Goal: Task Accomplishment & Management: Use online tool/utility

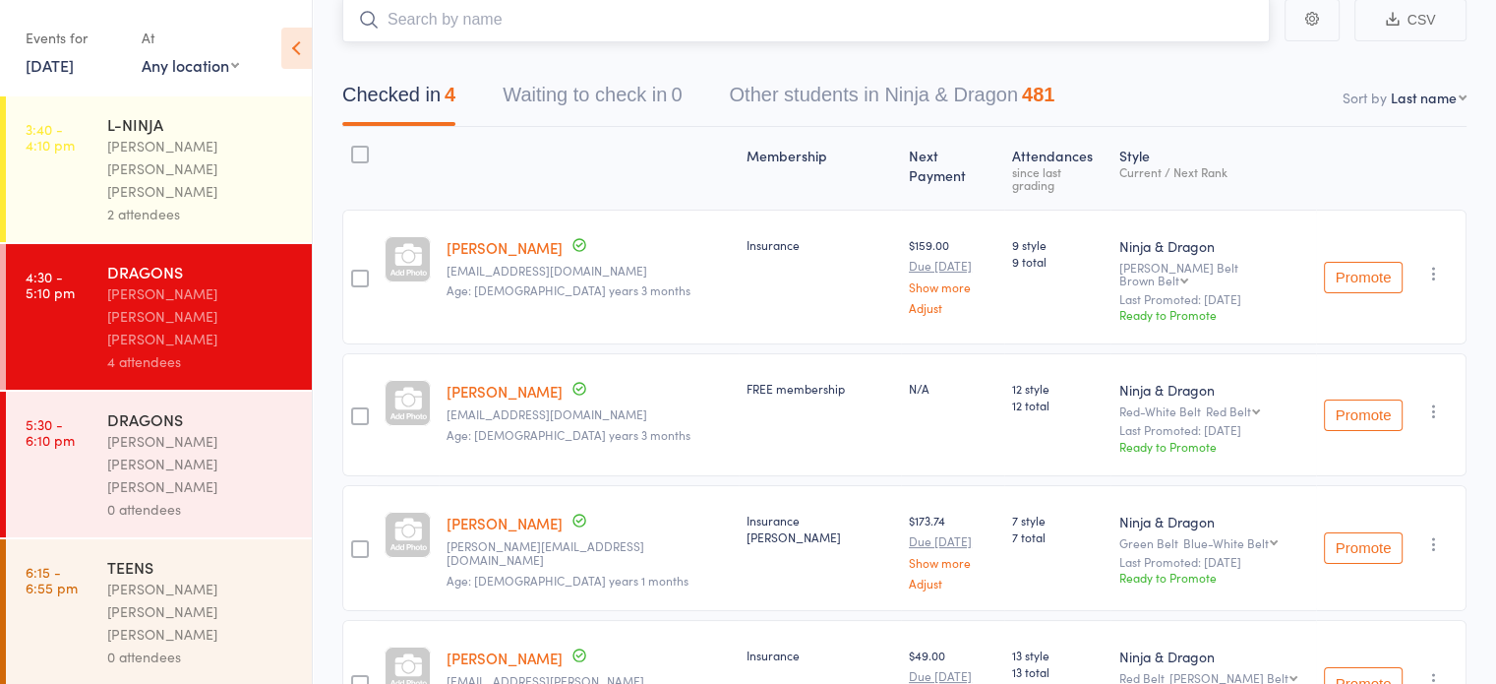
scroll to position [127, 0]
click at [174, 498] on div "0 attendees" at bounding box center [201, 509] width 188 height 23
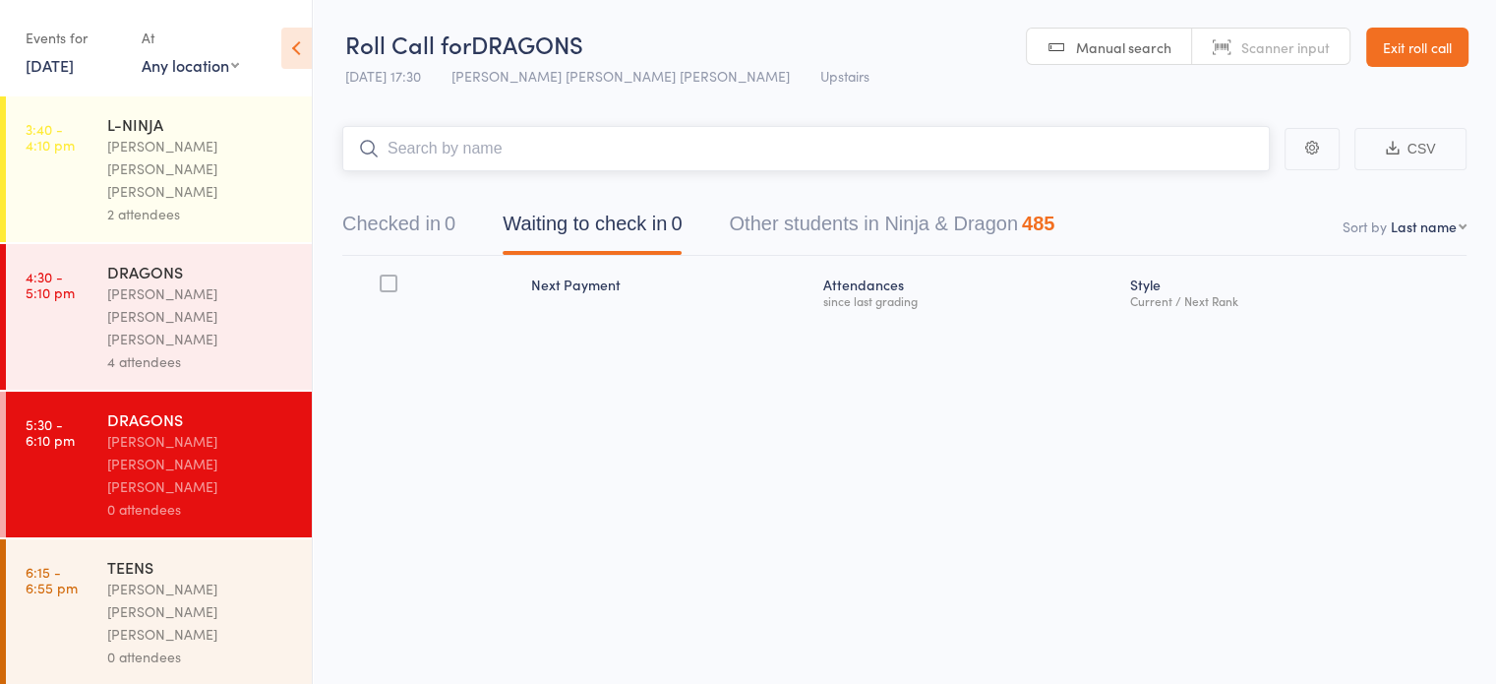
click at [401, 212] on button "Checked in 0" at bounding box center [398, 229] width 113 height 52
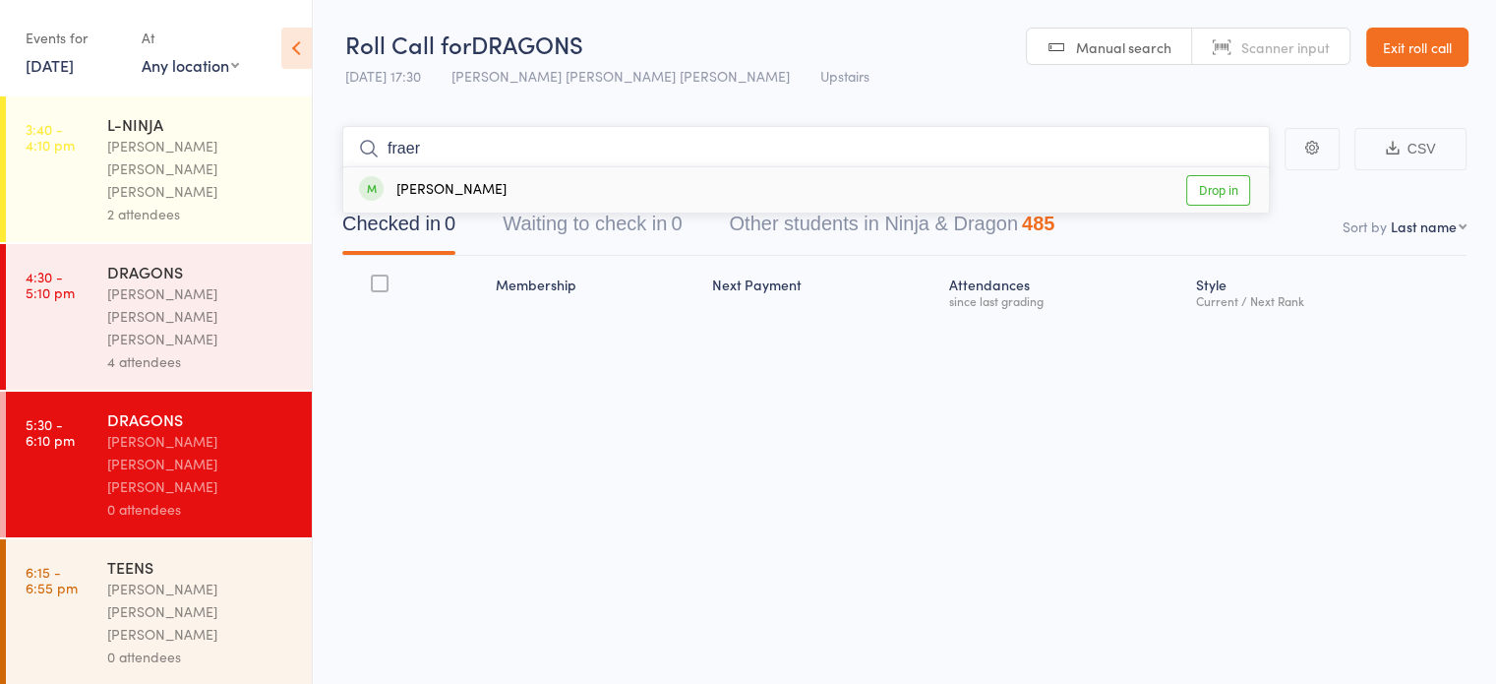
type input "fraer"
click at [1243, 183] on link "Drop in" at bounding box center [1218, 190] width 64 height 30
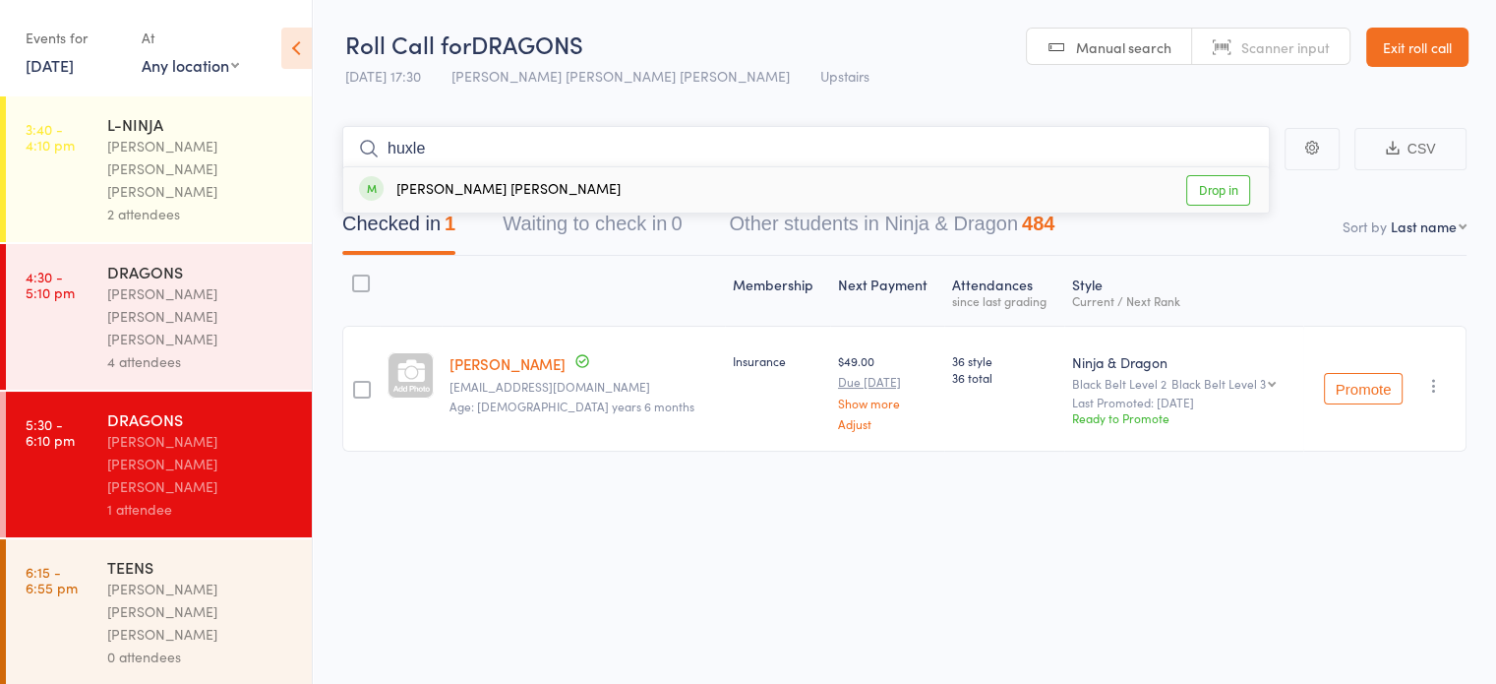
type input "huxle"
click at [1214, 190] on link "Drop in" at bounding box center [1218, 190] width 64 height 30
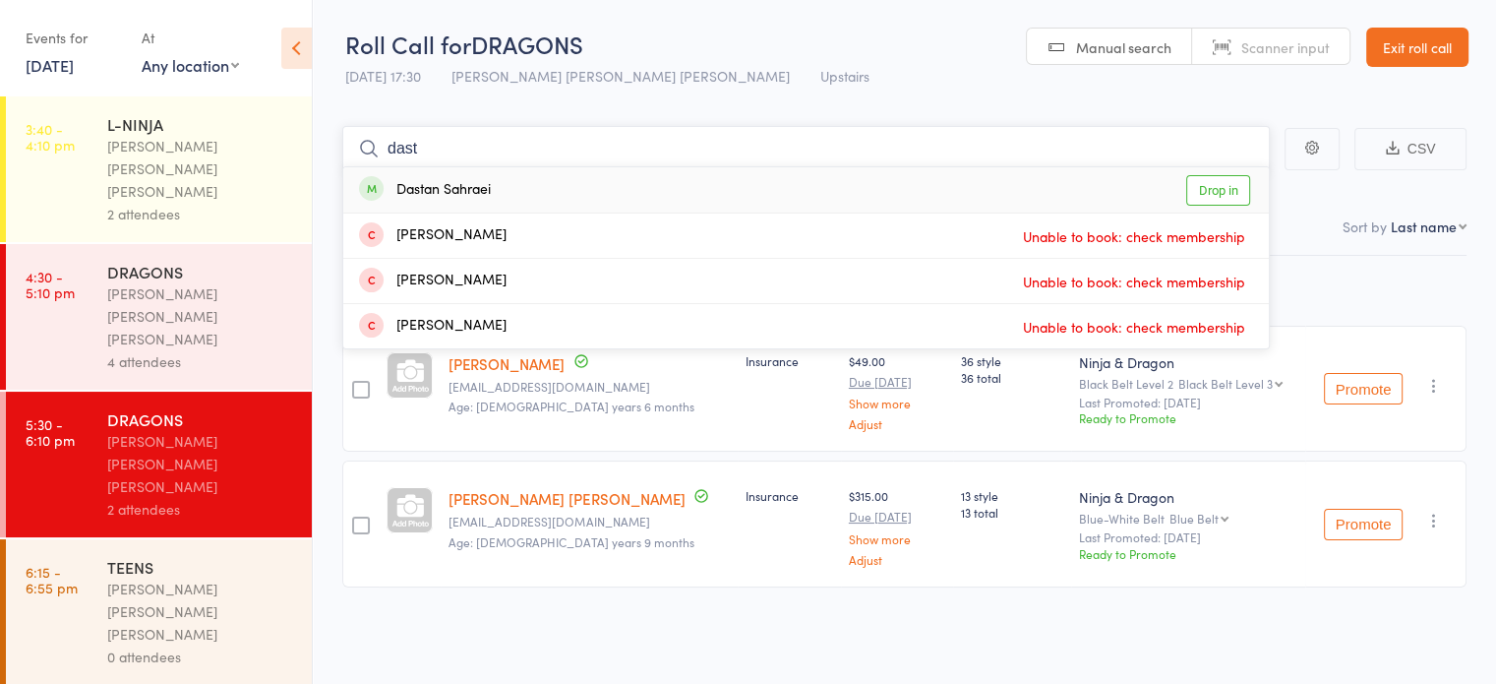
type input "dast"
click at [1237, 189] on link "Drop in" at bounding box center [1218, 190] width 64 height 30
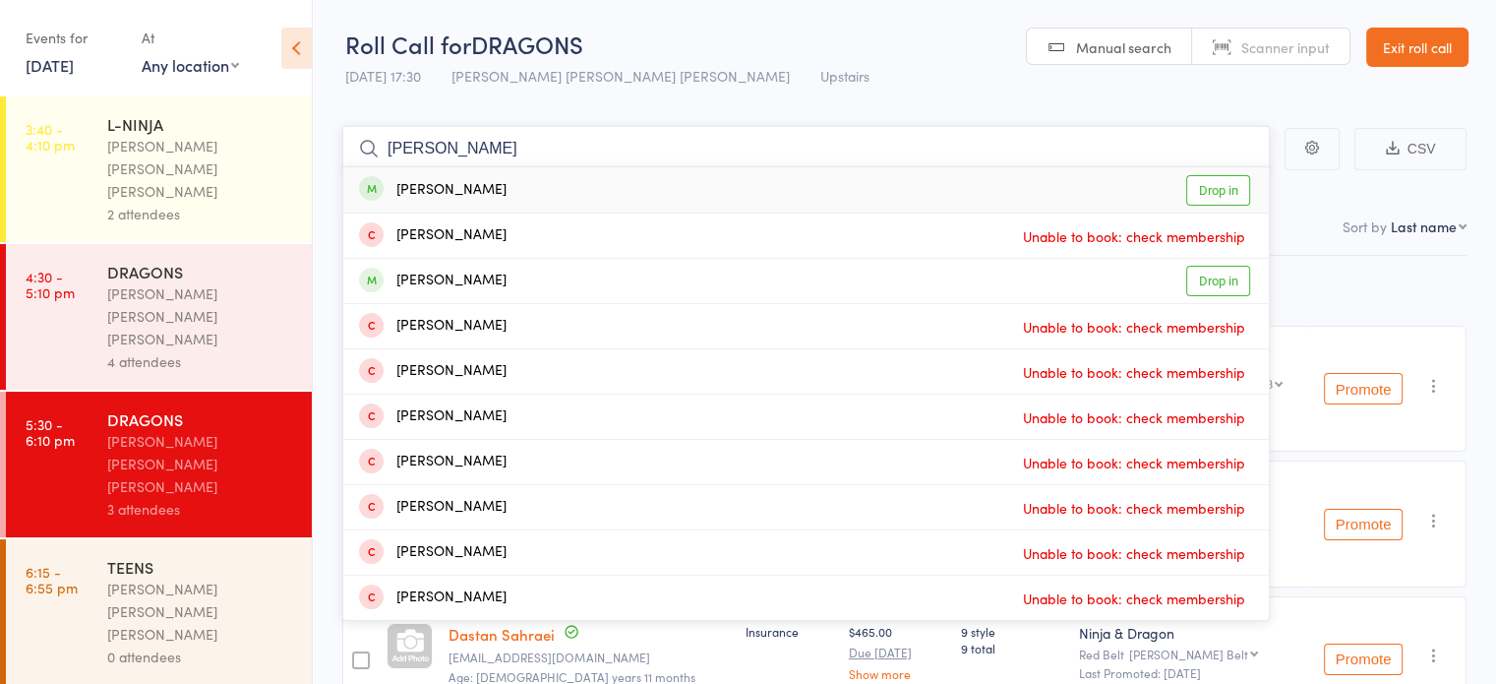
type input "[PERSON_NAME]"
click at [1223, 198] on link "Drop in" at bounding box center [1218, 190] width 64 height 30
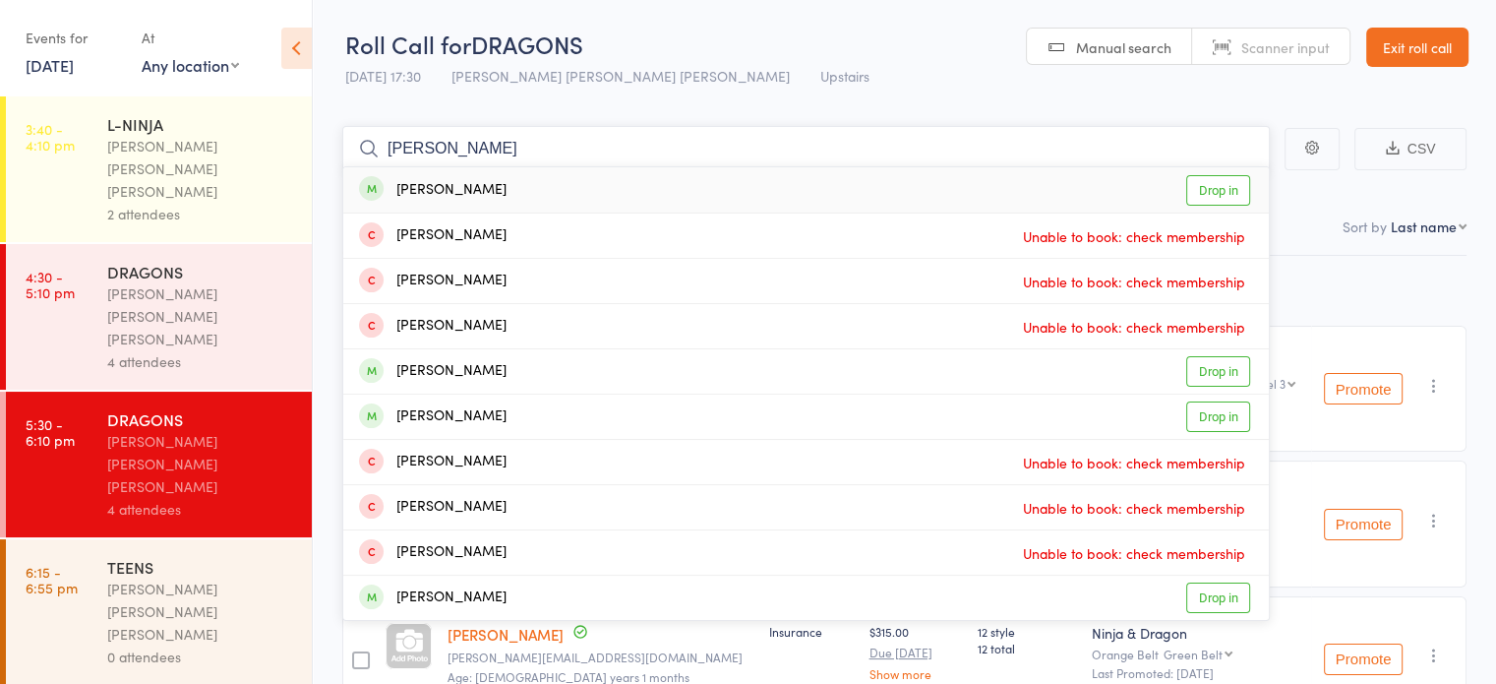
type input "[PERSON_NAME]"
click at [1220, 191] on link "Drop in" at bounding box center [1218, 190] width 64 height 30
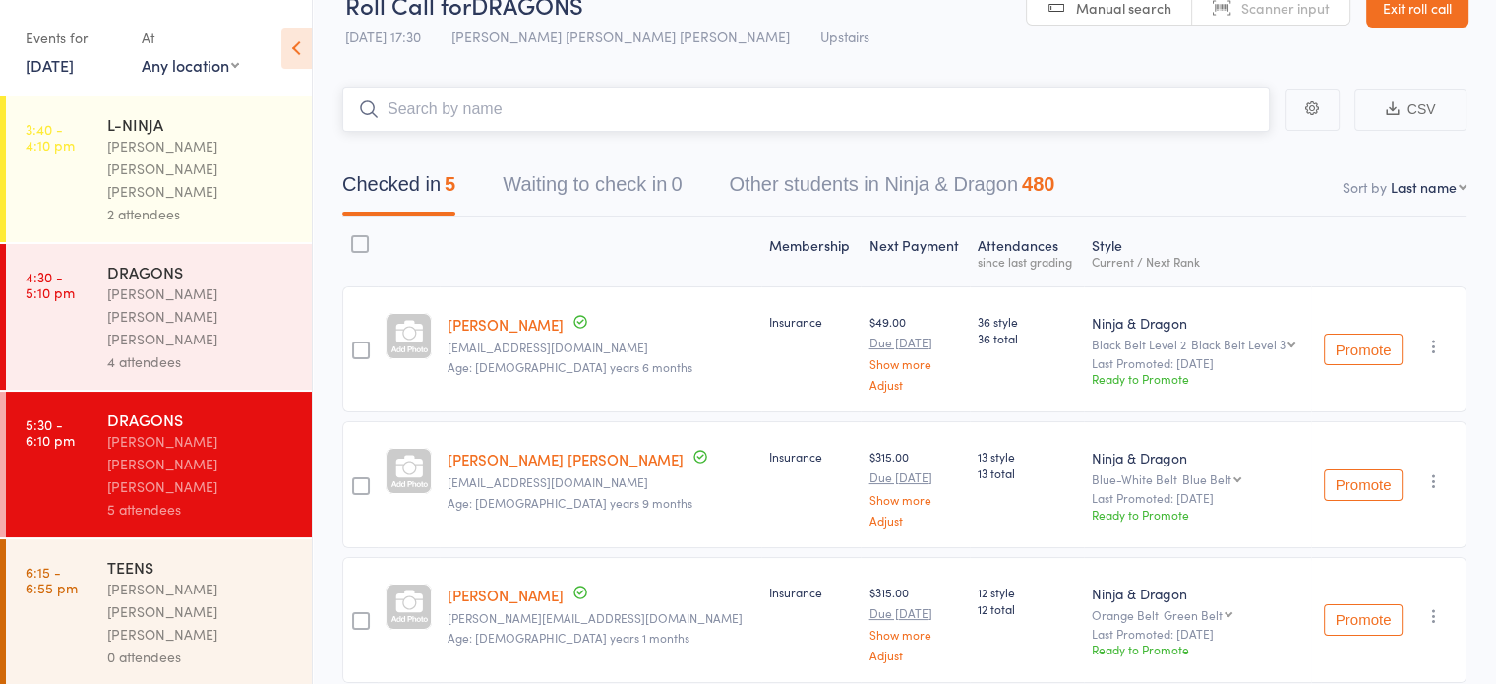
scroll to position [20, 0]
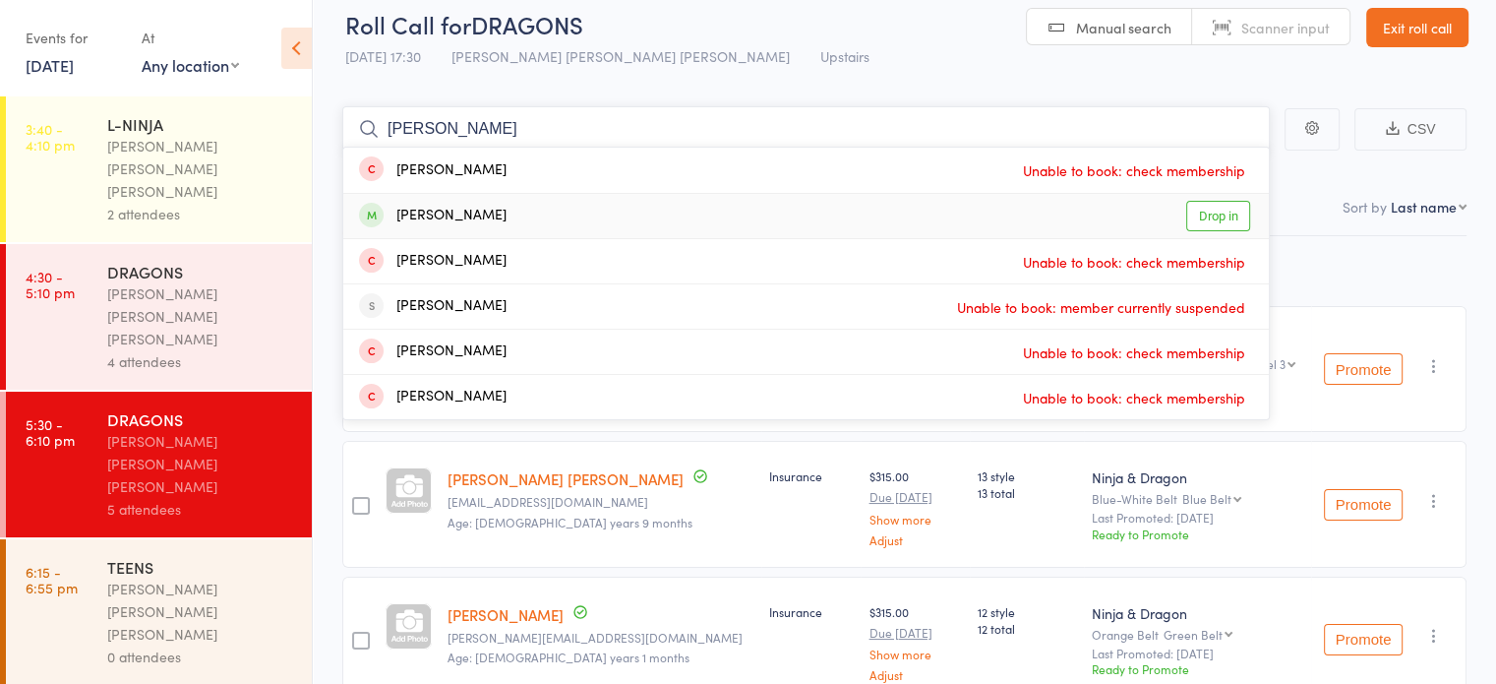
type input "[PERSON_NAME]"
click at [1225, 219] on link "Drop in" at bounding box center [1218, 216] width 64 height 30
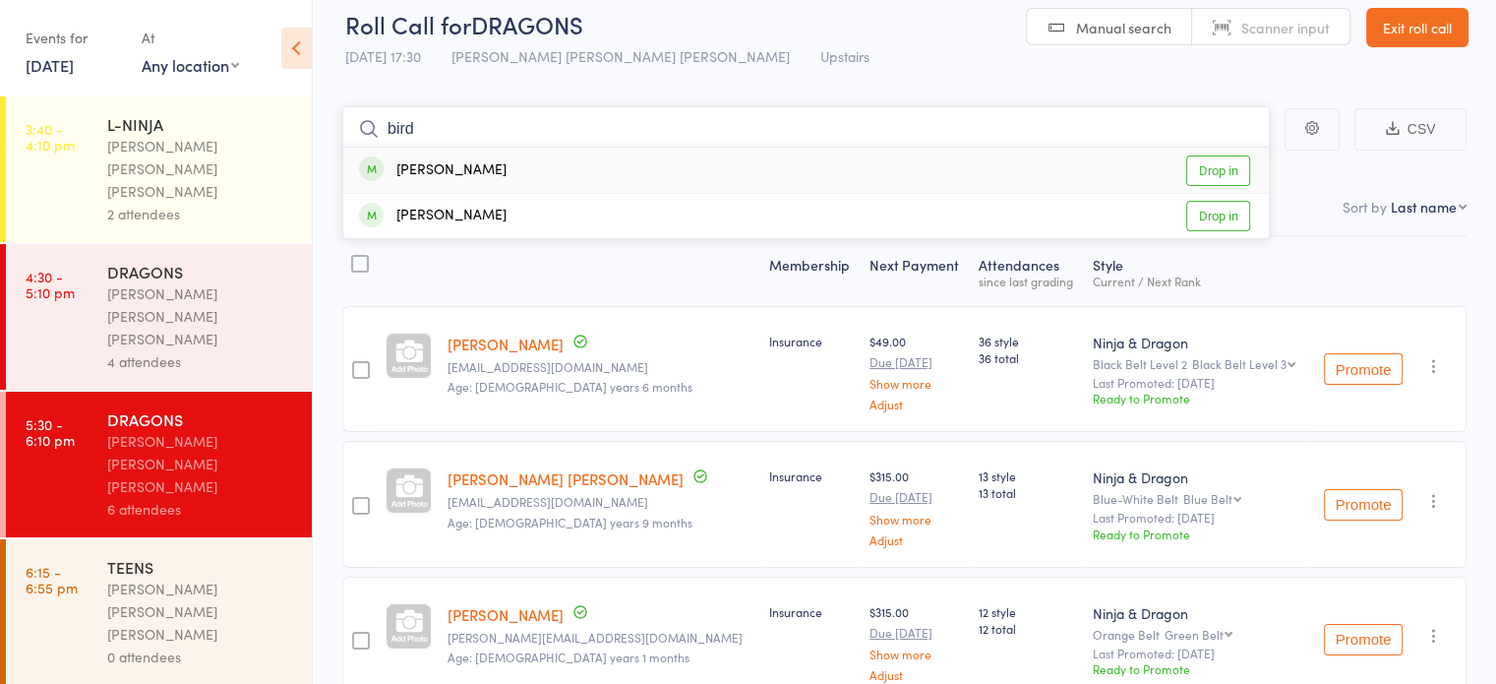
type input "bird"
click at [1217, 160] on link "Drop in" at bounding box center [1218, 170] width 64 height 30
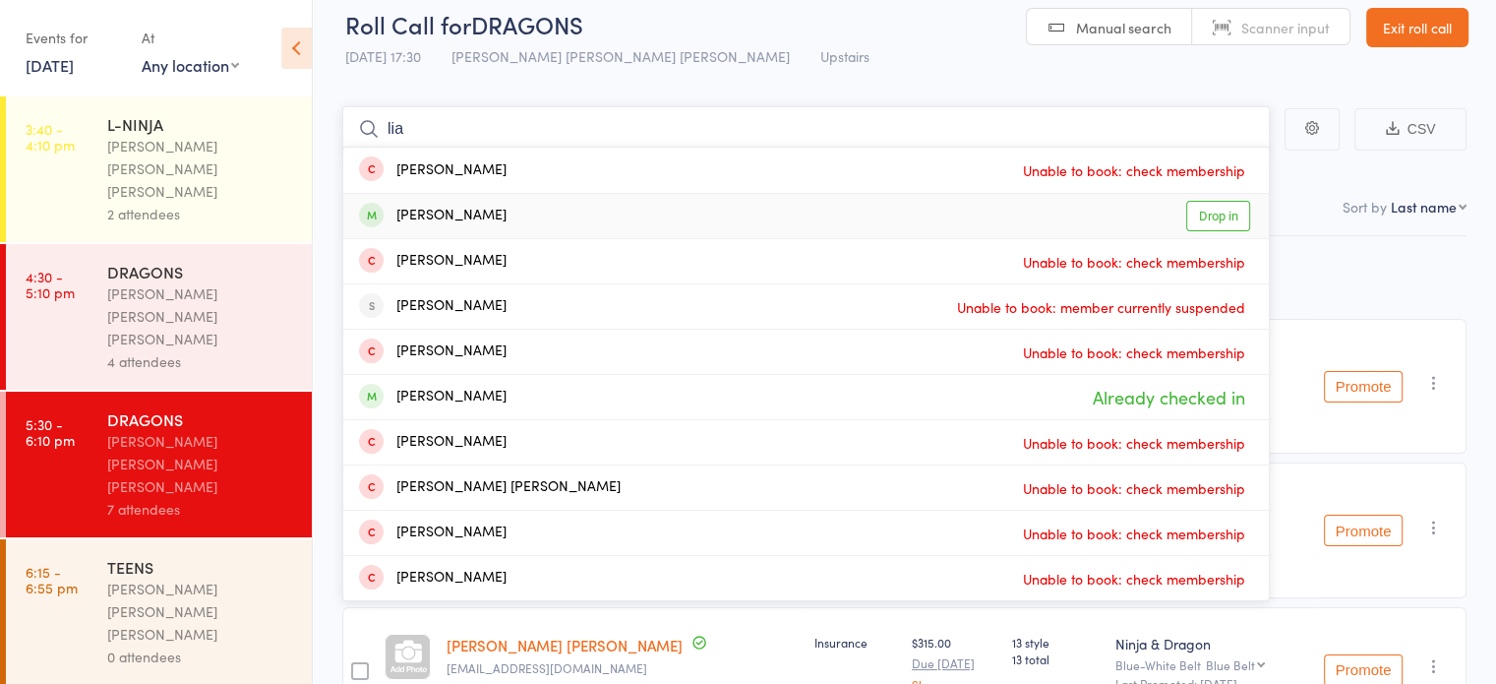
type input "lia"
click at [1215, 206] on link "Drop in" at bounding box center [1218, 216] width 64 height 30
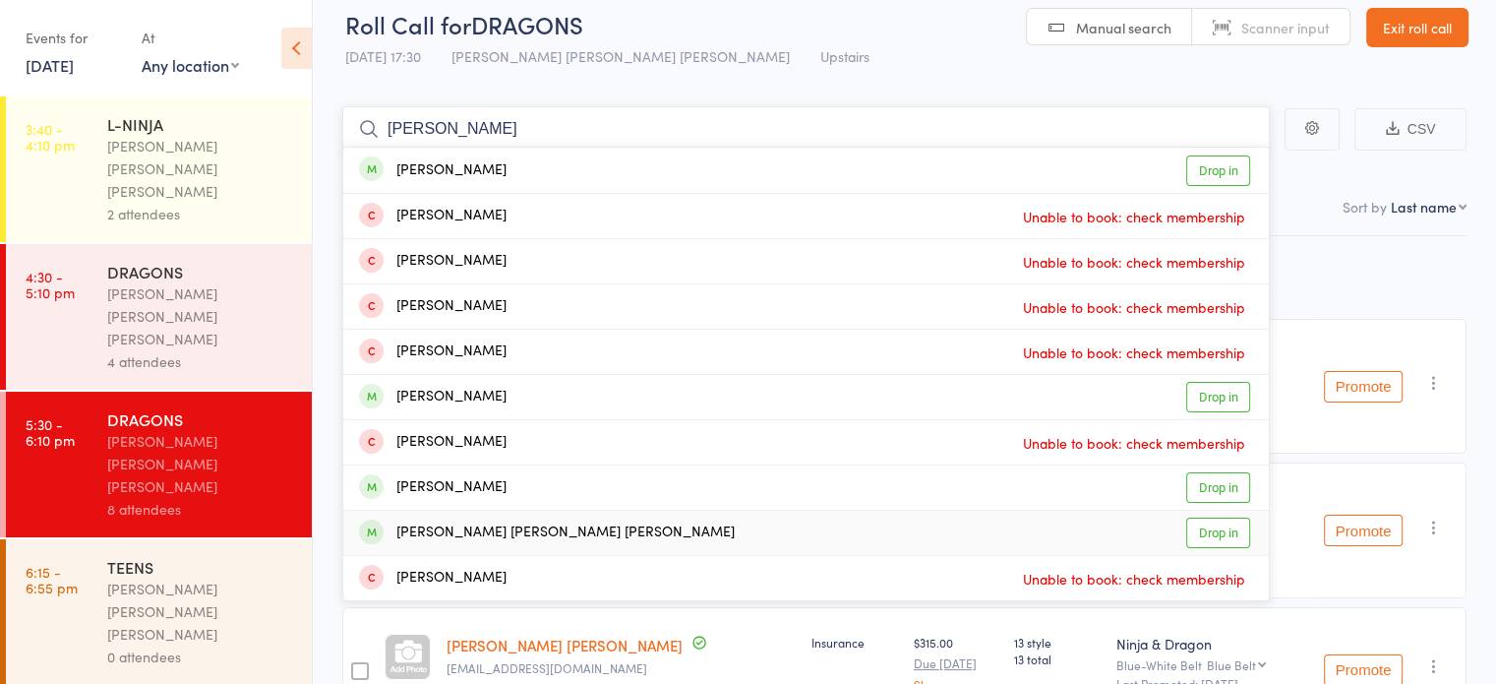
type input "[PERSON_NAME]"
click at [1211, 522] on link "Drop in" at bounding box center [1218, 532] width 64 height 30
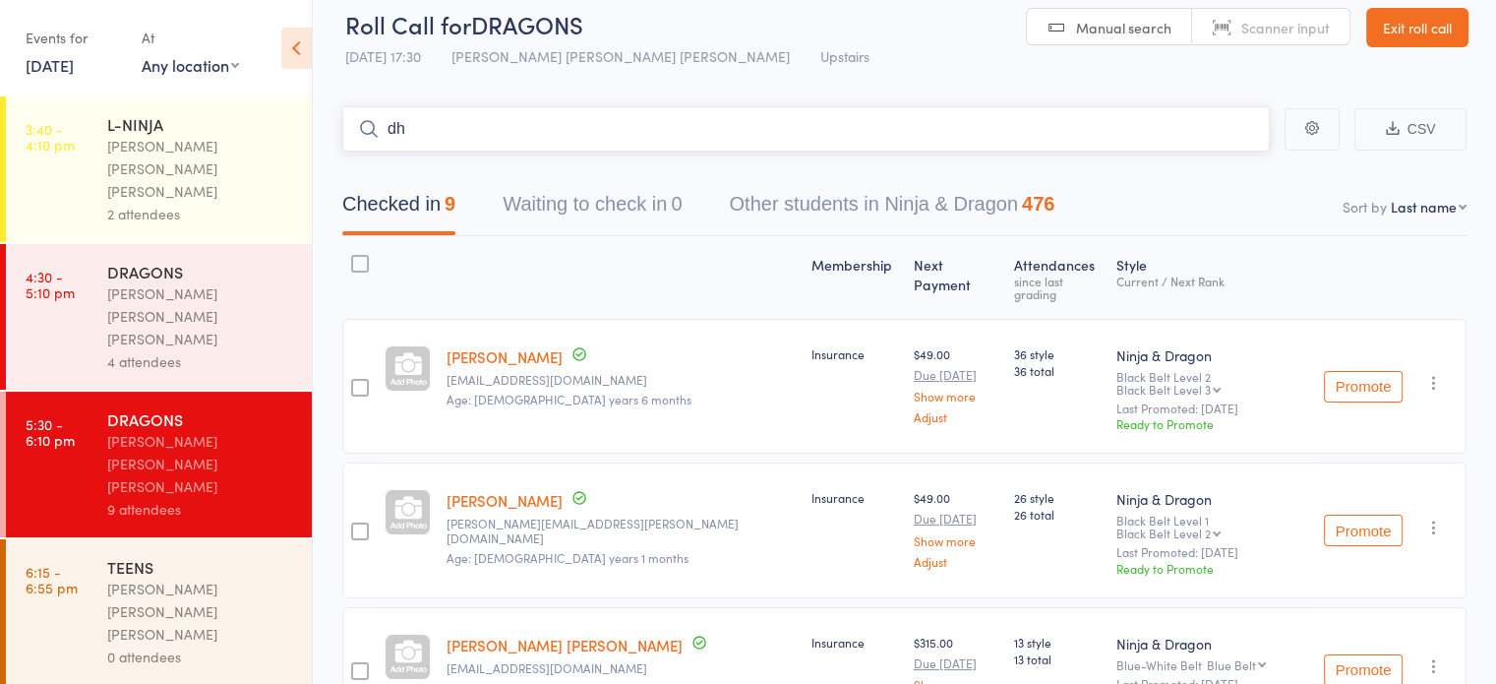
type input "d"
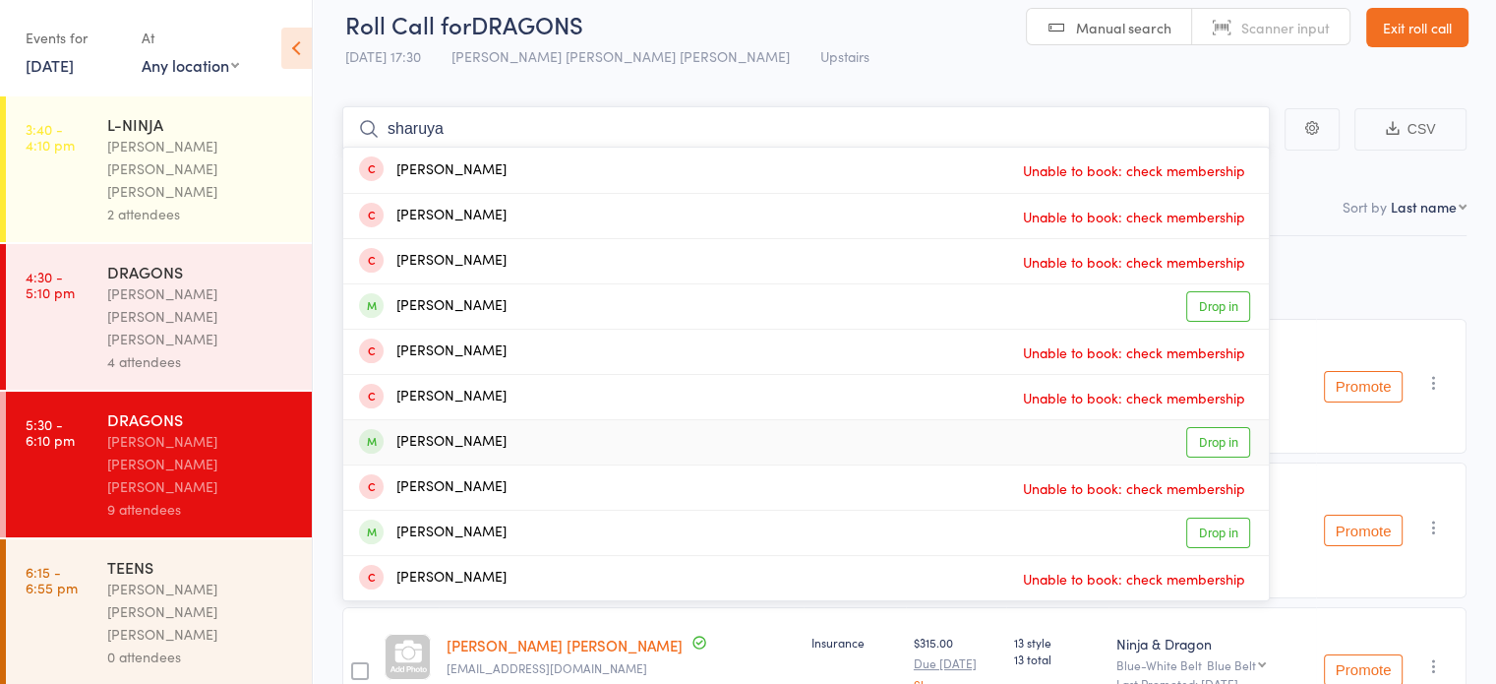
type input "sharuya"
click at [1226, 438] on link "Drop in" at bounding box center [1218, 442] width 64 height 30
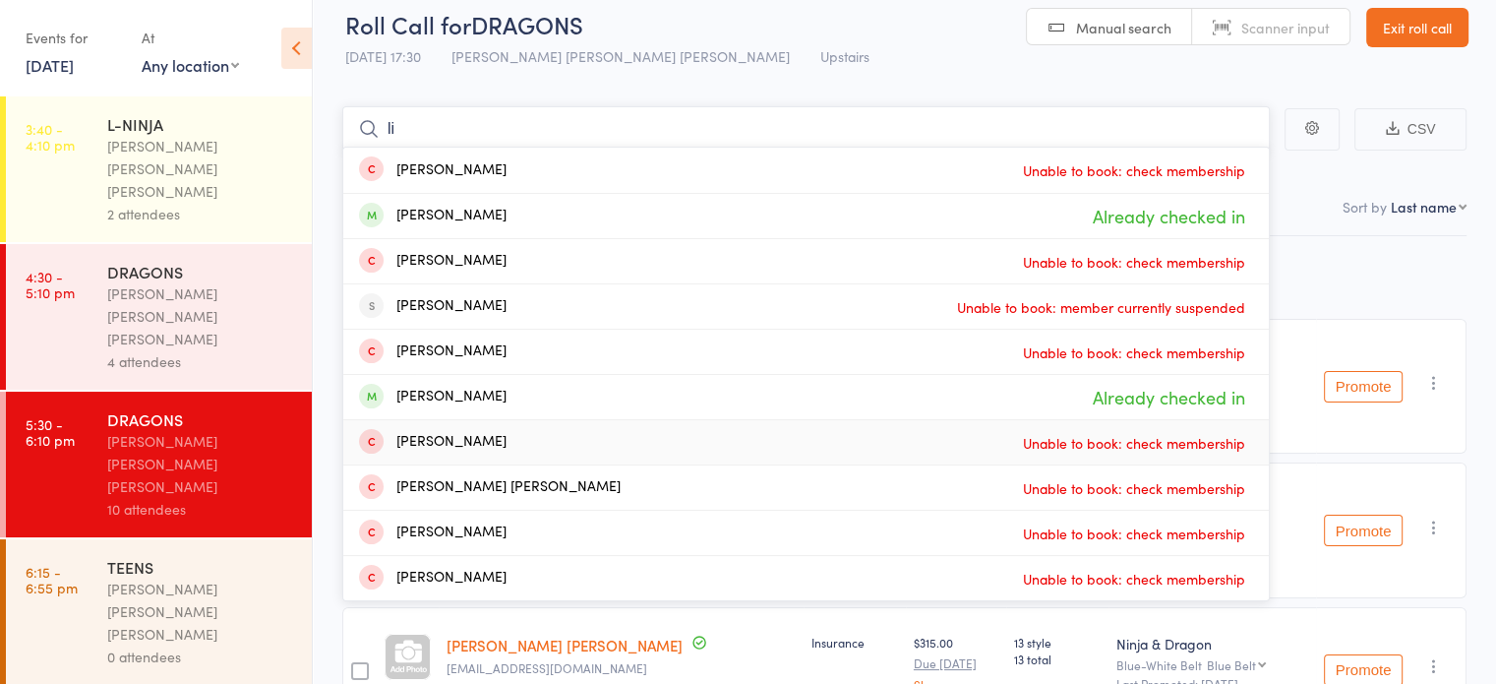
type input "l"
